Goal: Find specific page/section: Find specific page/section

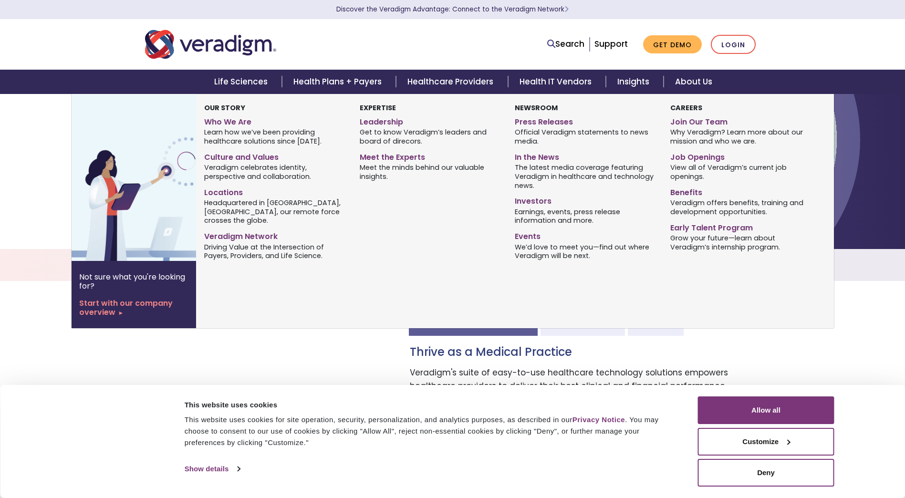
scroll to position [286, 0]
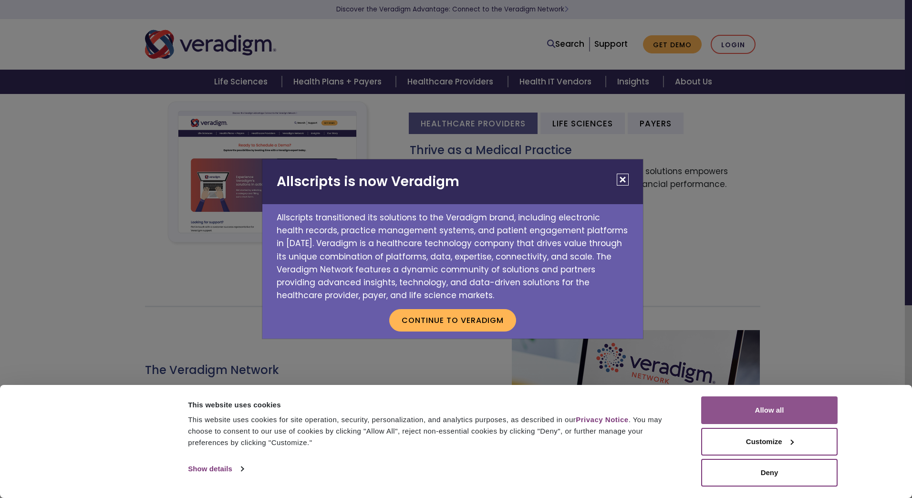
click at [761, 400] on button "Allow all" at bounding box center [769, 411] width 136 height 28
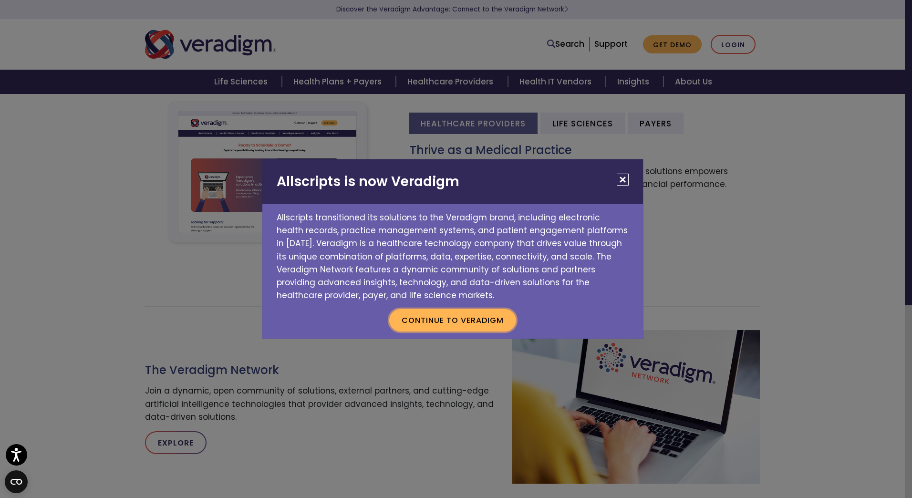
click at [447, 315] on button "Continue to Veradigm" at bounding box center [452, 320] width 127 height 22
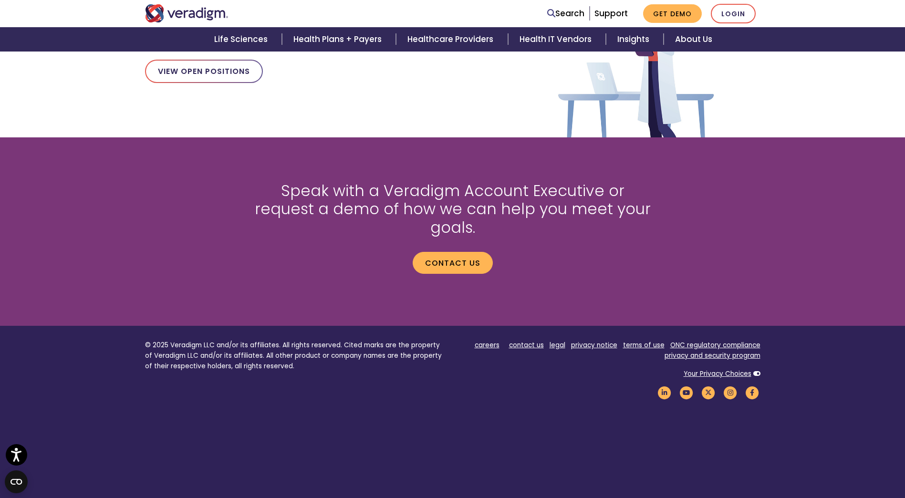
scroll to position [1193, 0]
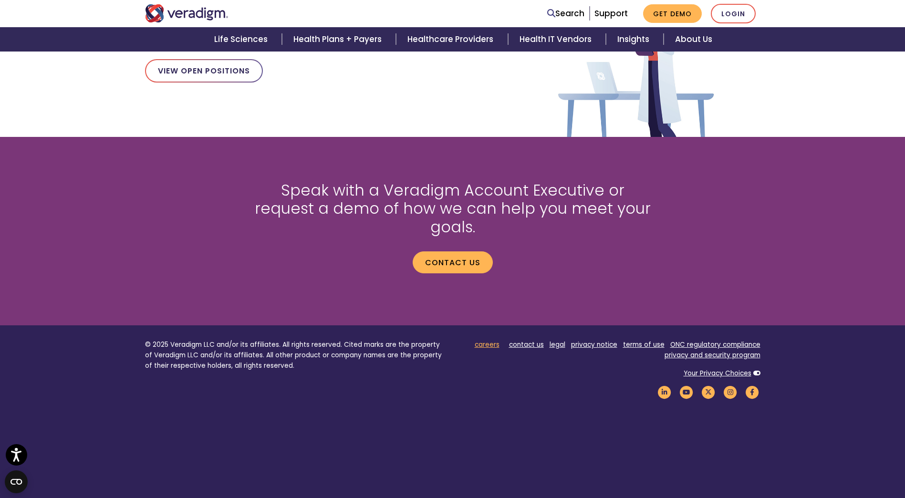
click at [485, 340] on link "careers" at bounding box center [487, 344] width 25 height 9
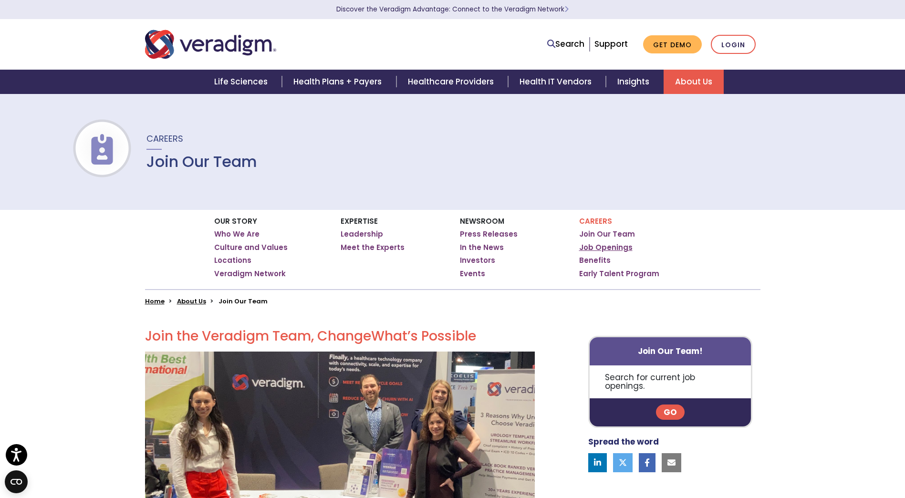
click at [594, 250] on link "Job Openings" at bounding box center [605, 248] width 53 height 10
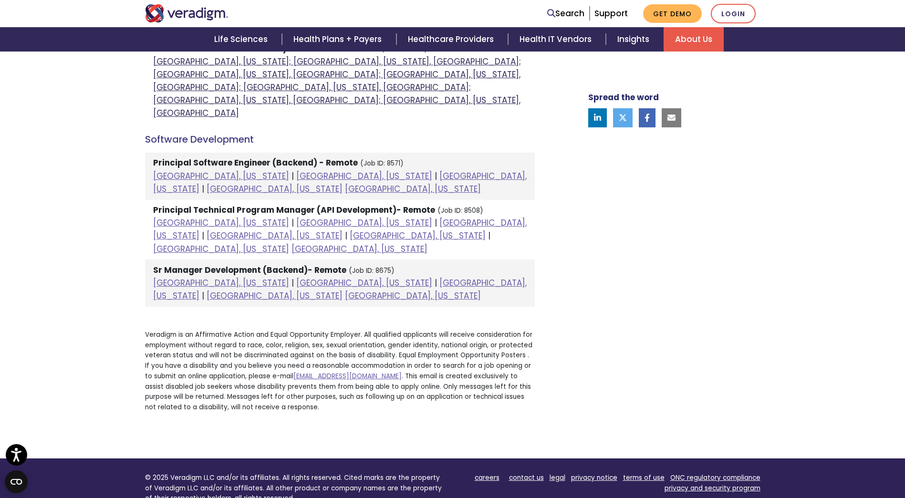
scroll to position [954, 0]
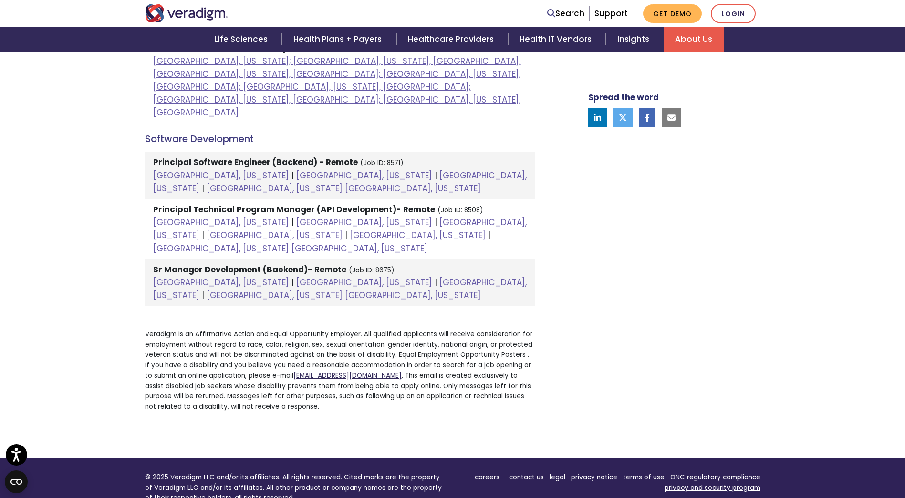
click at [308, 371] on link "applicantaccessibility@veradigm.com" at bounding box center [347, 375] width 108 height 9
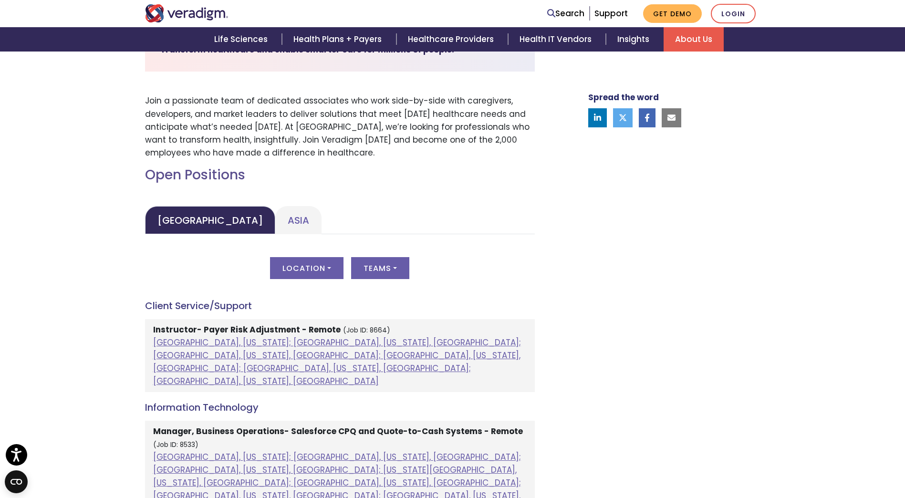
scroll to position [95, 0]
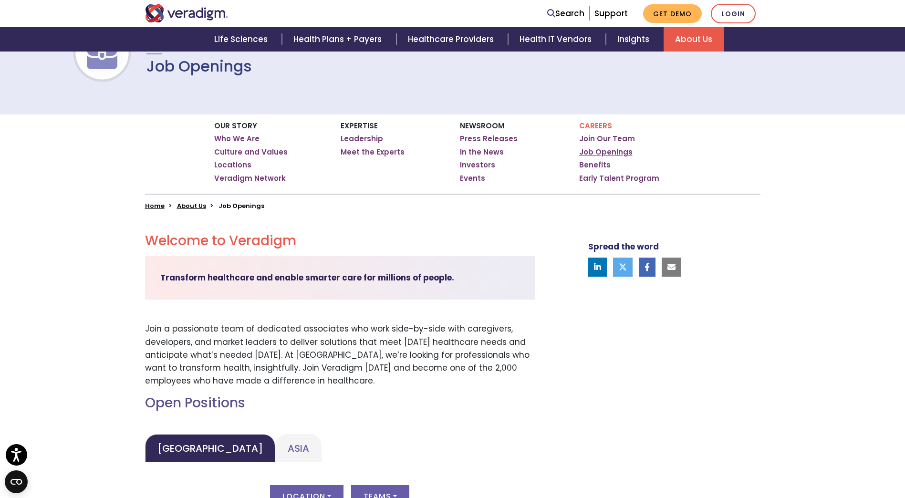
click at [602, 153] on link "Job Openings" at bounding box center [605, 152] width 53 height 10
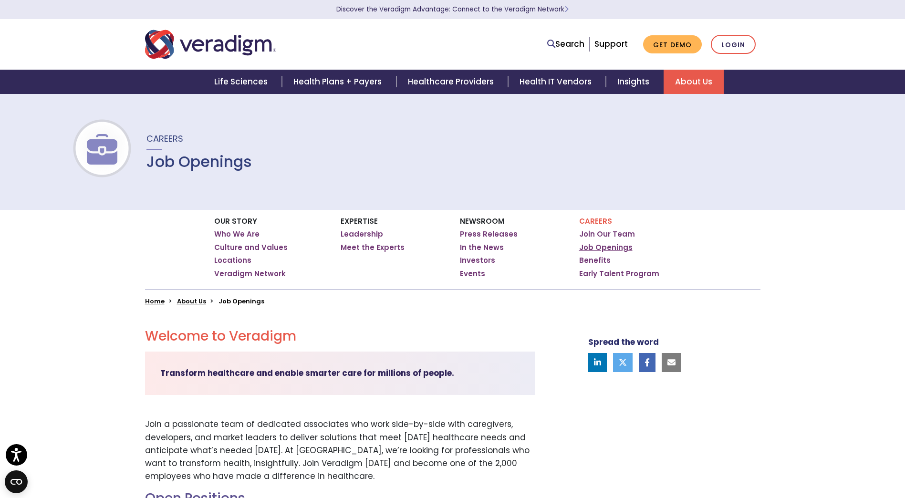
click at [589, 248] on link "Job Openings" at bounding box center [605, 248] width 53 height 10
